Goal: Navigation & Orientation: Find specific page/section

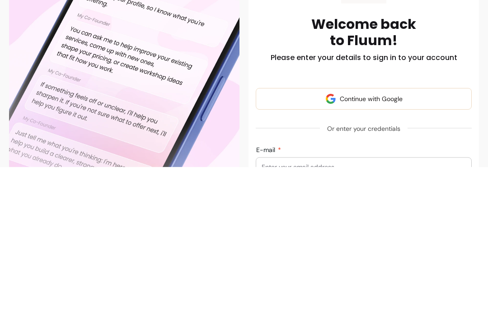
scroll to position [99, 0]
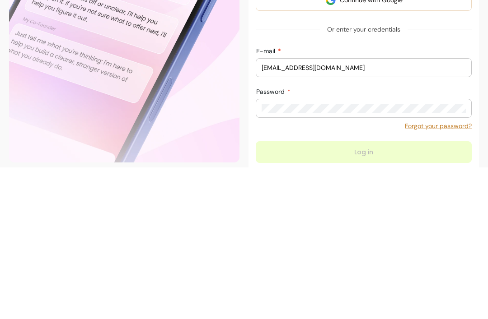
type input "[EMAIL_ADDRESS][DOMAIN_NAME]"
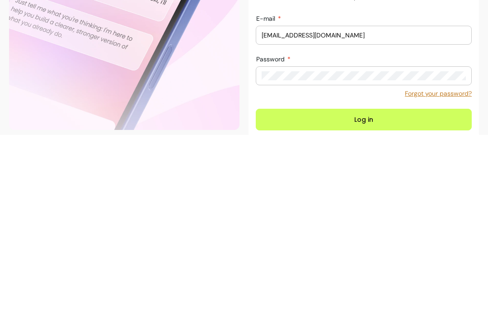
click at [378, 293] on button "Log in" at bounding box center [364, 304] width 216 height 22
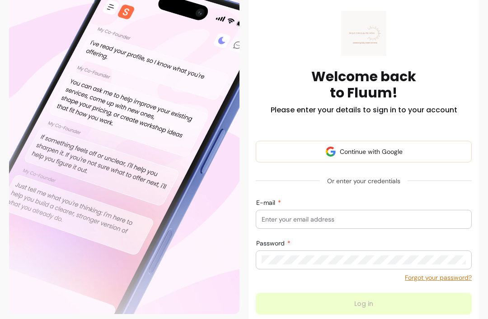
click at [344, 218] on input "E-mail" at bounding box center [364, 219] width 204 height 9
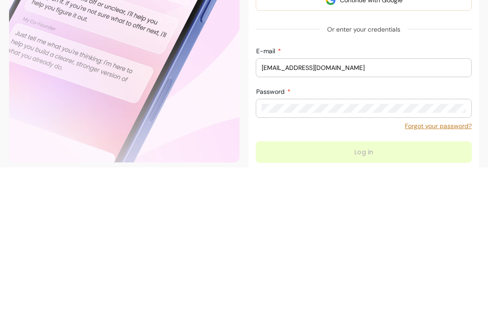
type input "[EMAIL_ADDRESS][DOMAIN_NAME]"
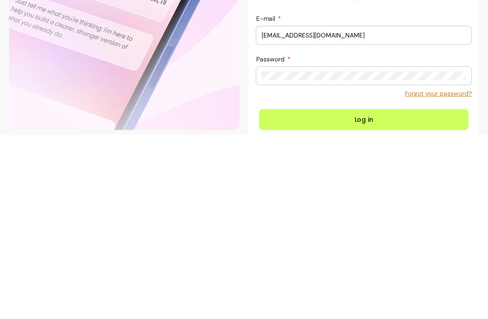
click at [364, 294] on button "Log in" at bounding box center [364, 304] width 210 height 21
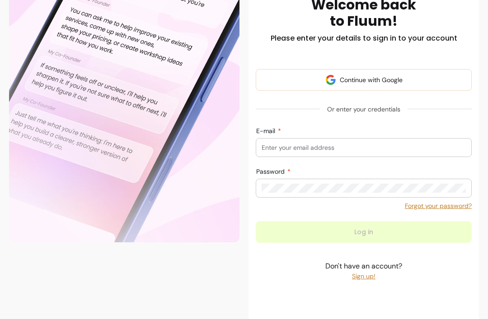
scroll to position [172, 0]
click at [360, 151] on input "E-mail" at bounding box center [364, 147] width 204 height 9
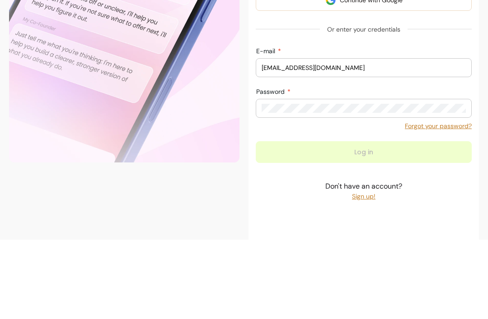
type input "[EMAIL_ADDRESS][DOMAIN_NAME]"
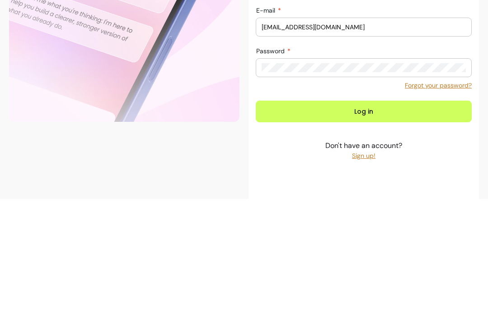
click at [384, 221] on button "Log in" at bounding box center [364, 232] width 216 height 22
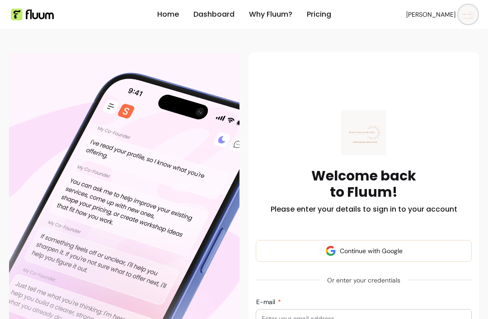
scroll to position [0, 0]
click at [219, 18] on link "Dashboard" at bounding box center [213, 14] width 41 height 11
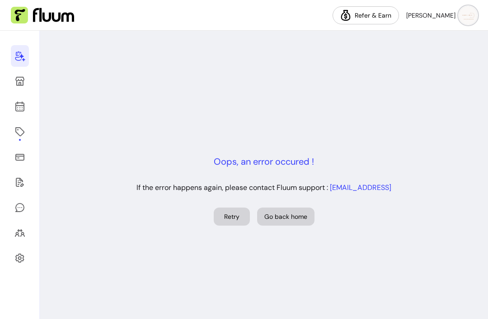
click at [14, 113] on link at bounding box center [20, 107] width 18 height 22
click at [22, 109] on icon at bounding box center [19, 106] width 11 height 11
click at [21, 86] on icon at bounding box center [19, 81] width 11 height 11
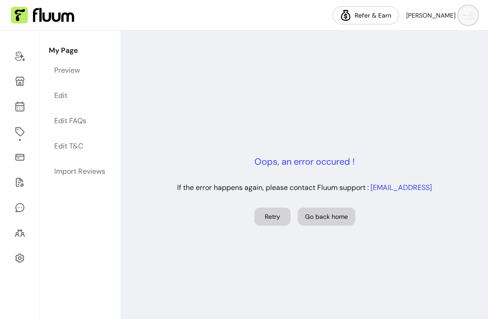
click at [18, 109] on icon at bounding box center [19, 106] width 11 height 11
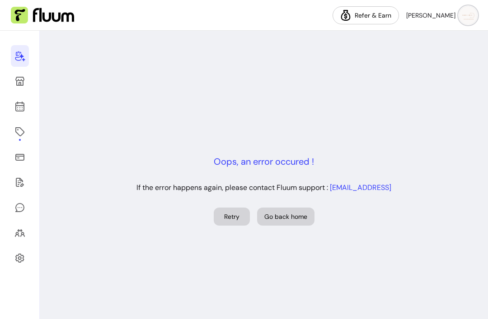
click at [20, 137] on icon at bounding box center [19, 132] width 11 height 11
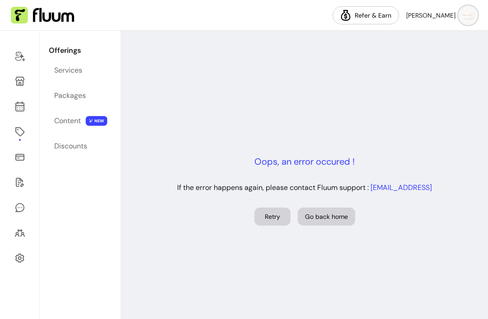
click at [25, 84] on link at bounding box center [20, 81] width 18 height 22
click at [21, 158] on icon at bounding box center [19, 157] width 11 height 11
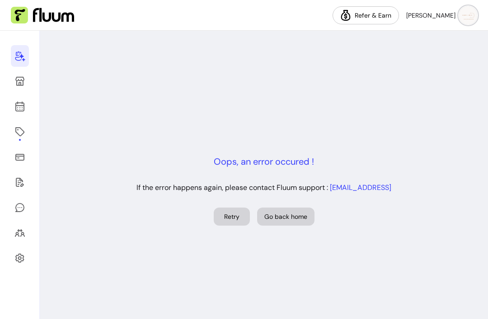
click at [15, 187] on icon at bounding box center [19, 182] width 11 height 11
click at [22, 79] on icon at bounding box center [19, 81] width 11 height 11
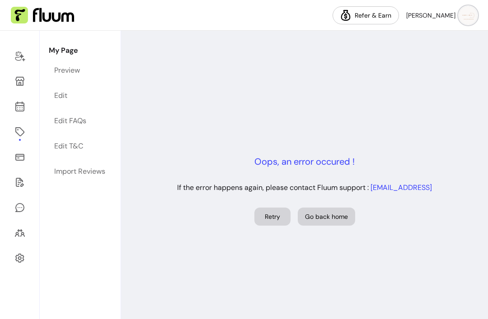
click at [20, 58] on icon at bounding box center [19, 56] width 11 height 11
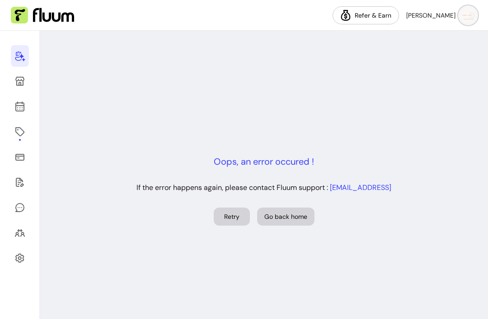
click at [23, 61] on icon at bounding box center [19, 56] width 11 height 11
click at [20, 59] on icon at bounding box center [19, 56] width 11 height 11
click at [21, 111] on icon at bounding box center [20, 70] width 153 height 129
click at [19, 109] on icon at bounding box center [19, 106] width 11 height 11
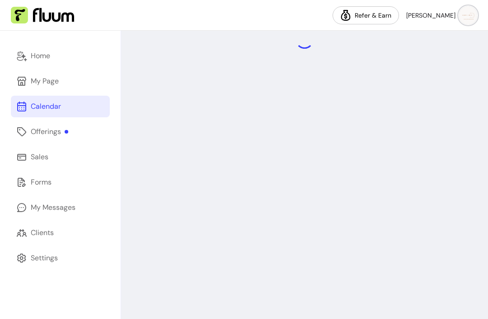
click at [234, 241] on div at bounding box center [304, 175] width 367 height 289
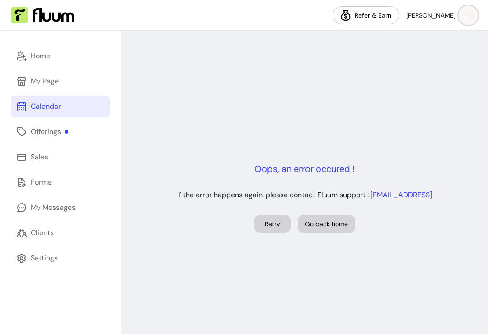
click at [71, 114] on link "Calendar" at bounding box center [60, 107] width 99 height 22
click at [70, 138] on link "Offerings" at bounding box center [60, 132] width 99 height 22
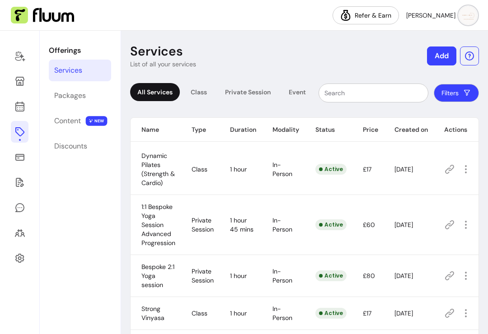
click at [19, 105] on icon at bounding box center [19, 106] width 11 height 11
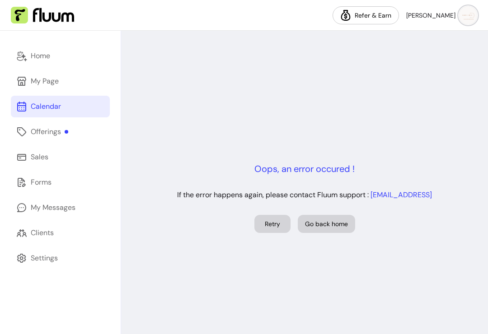
click at [55, 61] on link "Home" at bounding box center [60, 56] width 99 height 22
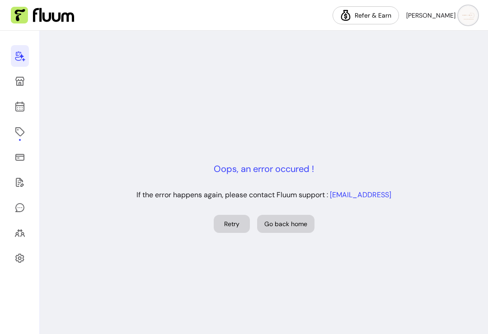
click at [28, 88] on link at bounding box center [20, 81] width 18 height 22
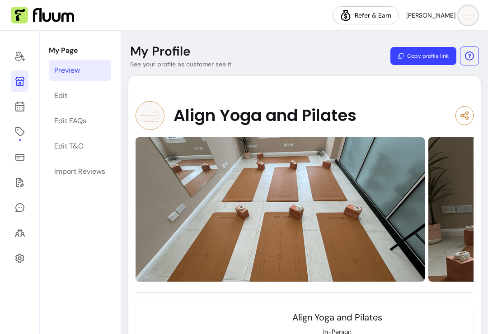
click at [22, 156] on icon at bounding box center [19, 157] width 9 height 7
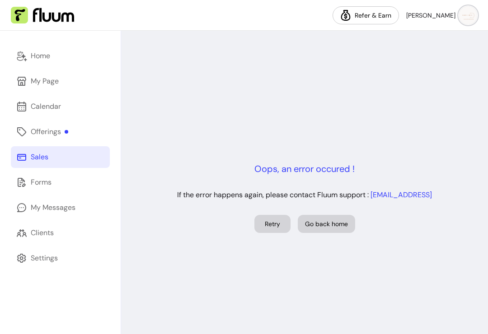
click at [125, 245] on div "Oops, an error occured ! If the error happens again, please contact Fluum suppo…" at bounding box center [304, 198] width 367 height 334
click at [101, 242] on link "Clients" at bounding box center [60, 233] width 99 height 22
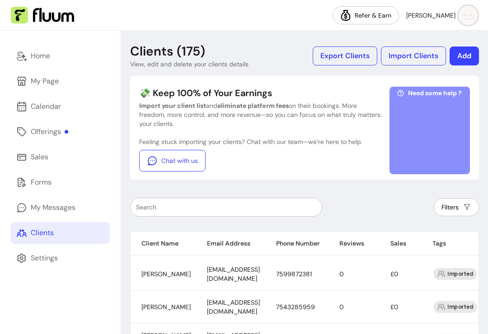
scroll to position [1, 0]
